Goal: Task Accomplishment & Management: Manage account settings

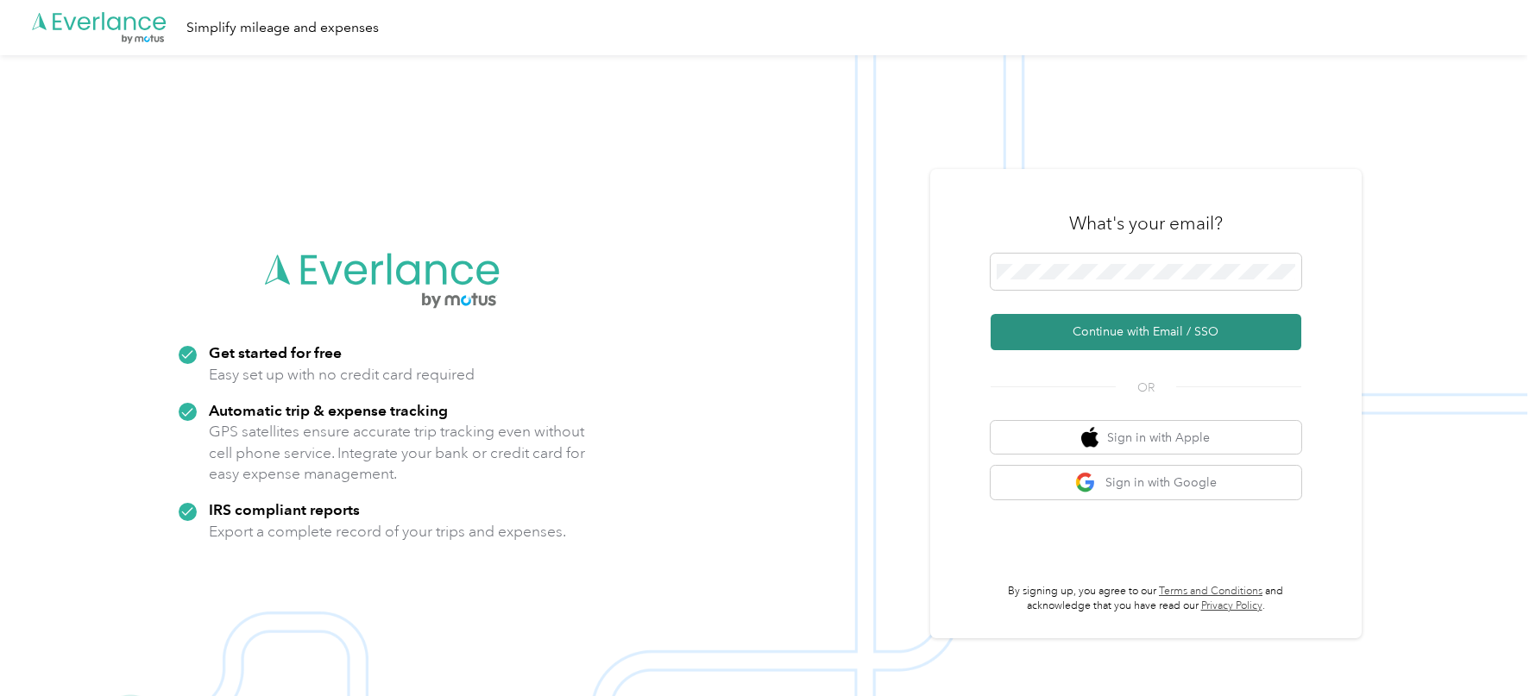
click at [1128, 330] on button "Continue with Email / SSO" at bounding box center [1146, 332] width 311 height 36
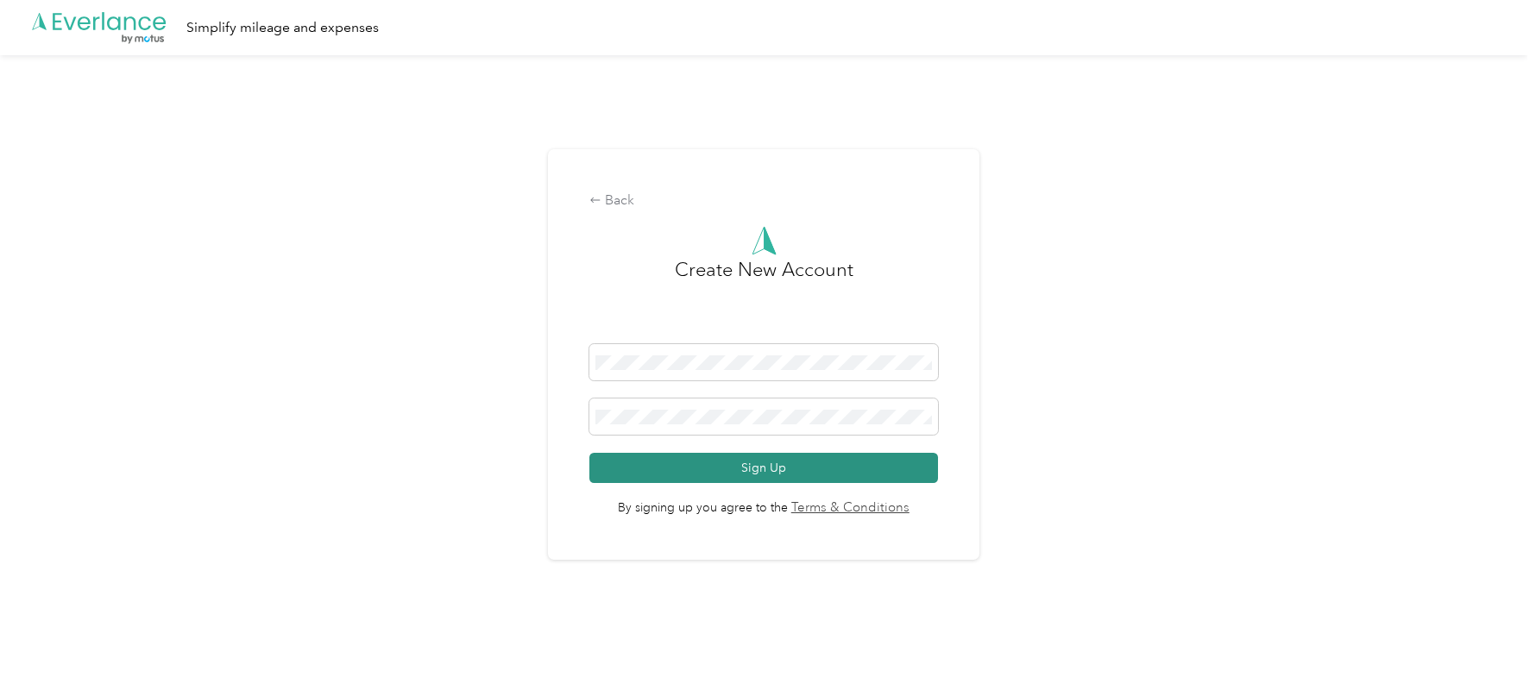
click at [859, 469] on button "Sign Up" at bounding box center [763, 468] width 348 height 30
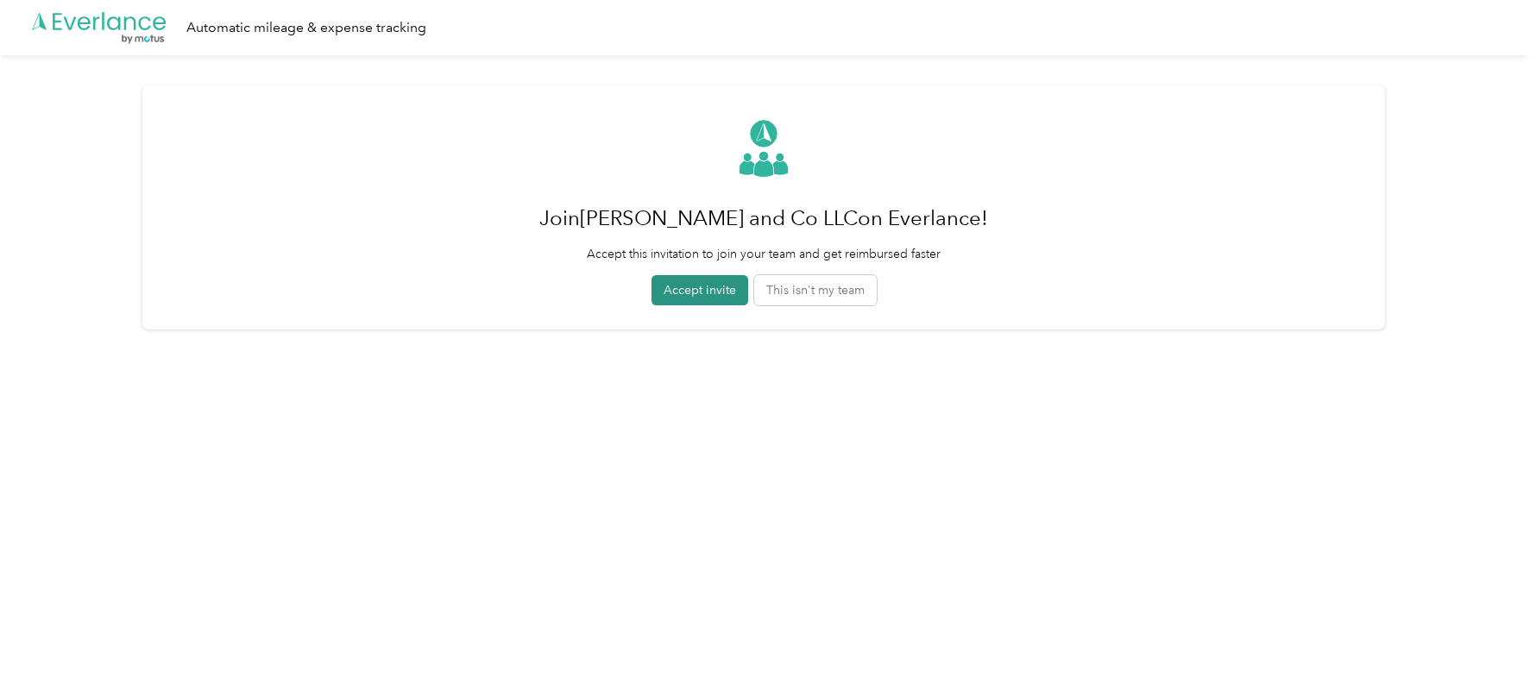
click at [706, 292] on button "Accept invite" at bounding box center [699, 290] width 97 height 30
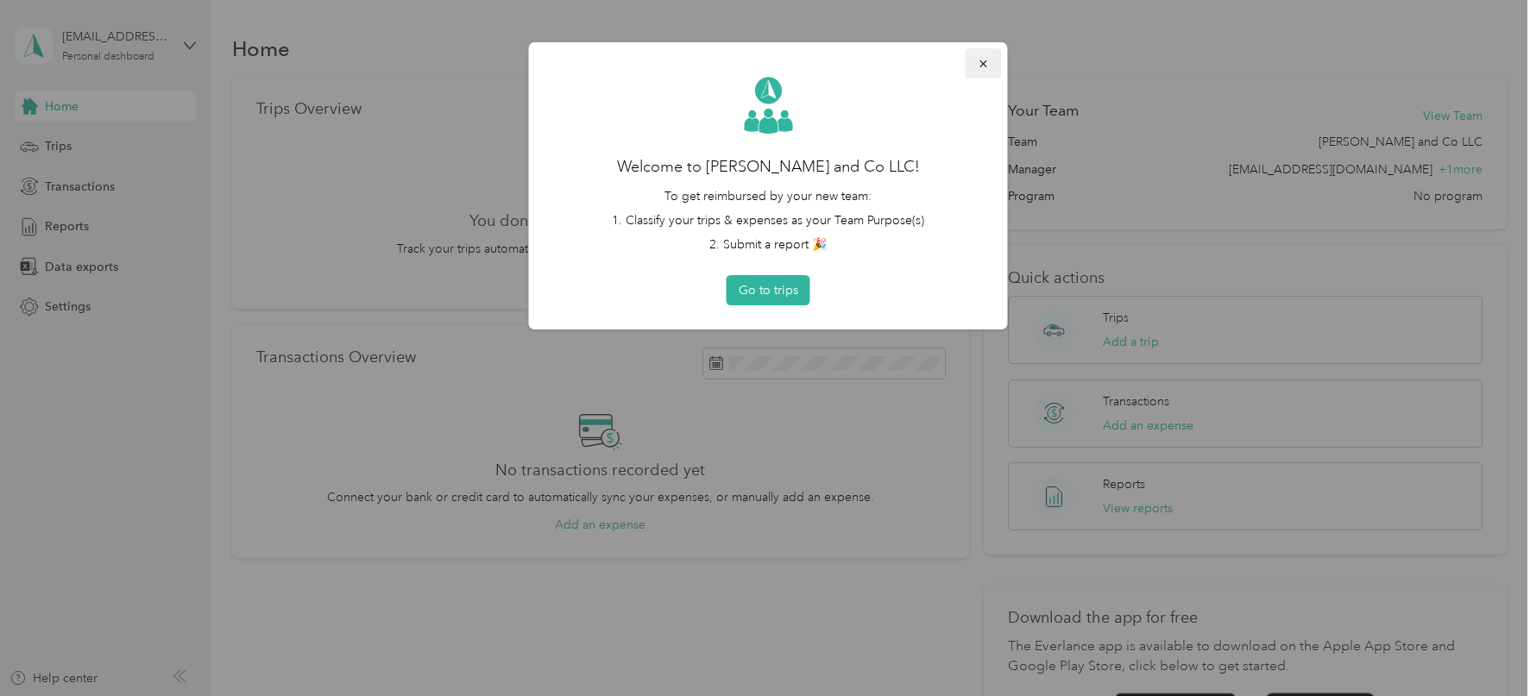
click at [986, 58] on icon "button" at bounding box center [984, 64] width 12 height 12
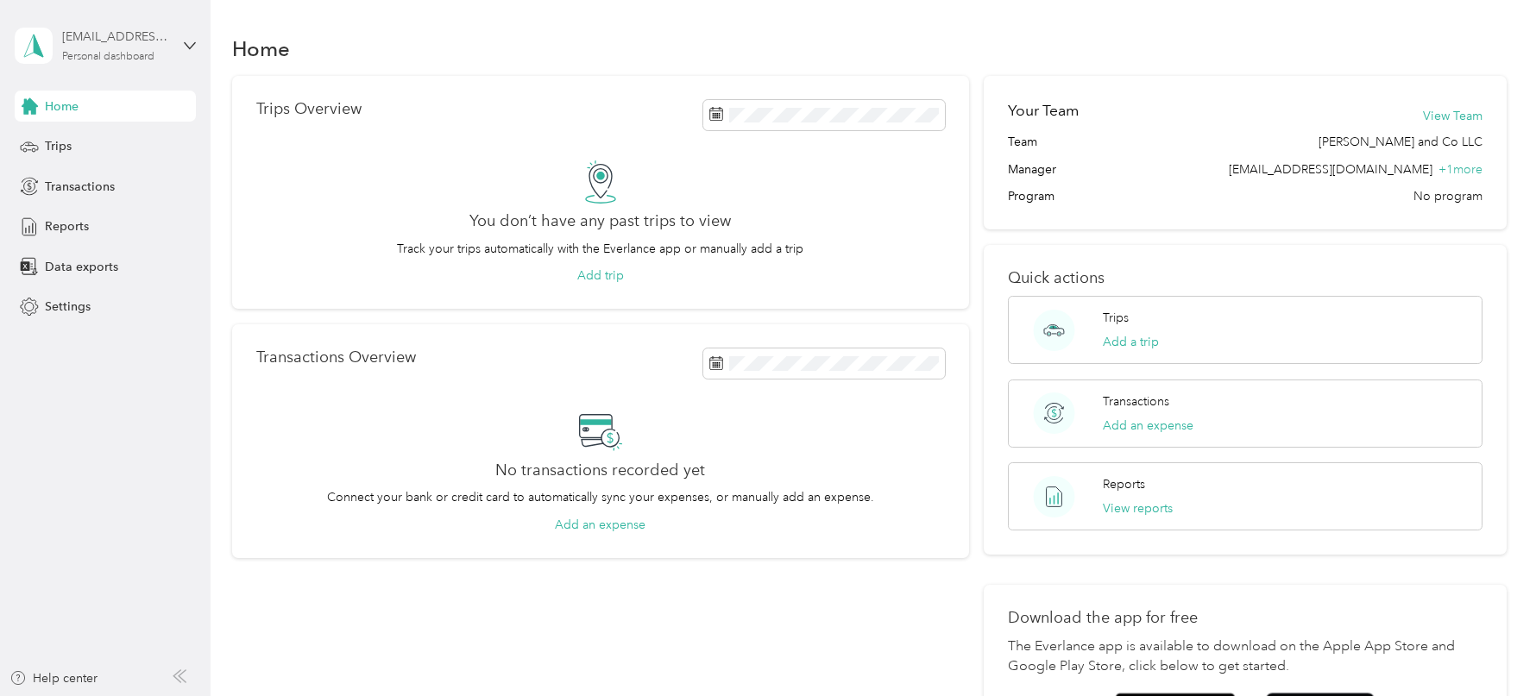
click at [77, 54] on div "Personal dashboard" at bounding box center [108, 57] width 92 height 10
click at [119, 144] on div "Log out" at bounding box center [196, 142] width 339 height 30
